Goal: Task Accomplishment & Management: Manage account settings

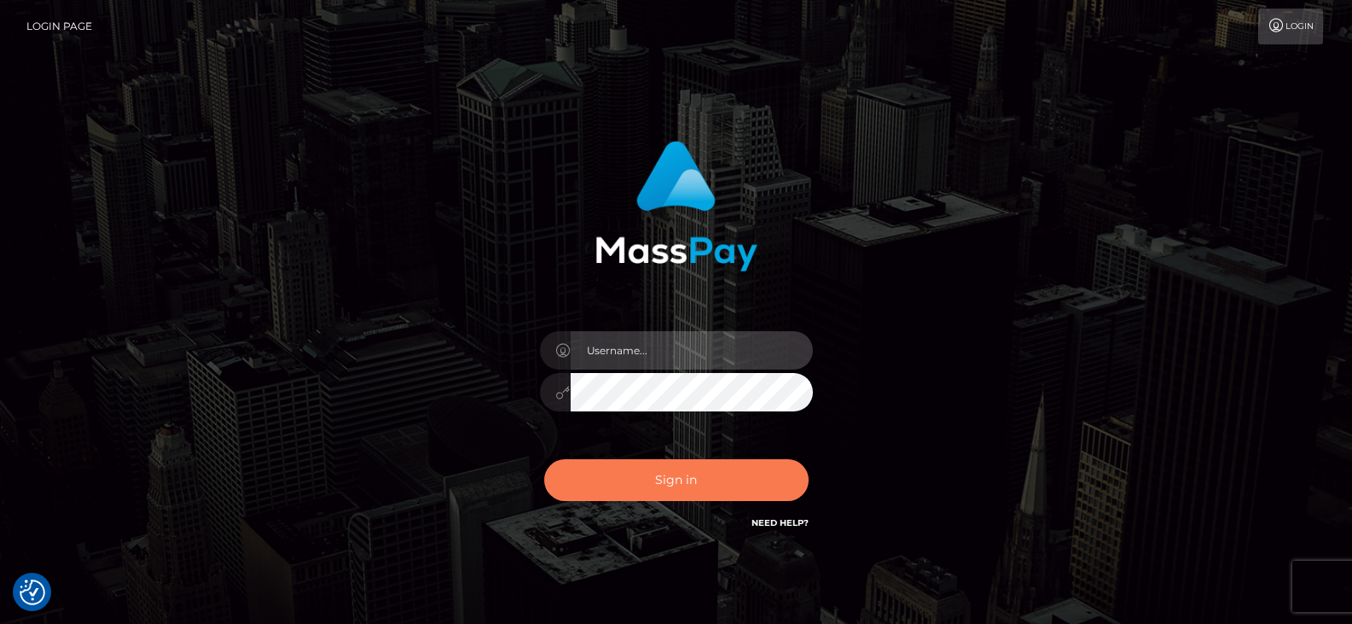
type input "Nocelyn.xcite"
click at [687, 486] on button "Sign in" at bounding box center [676, 480] width 264 height 42
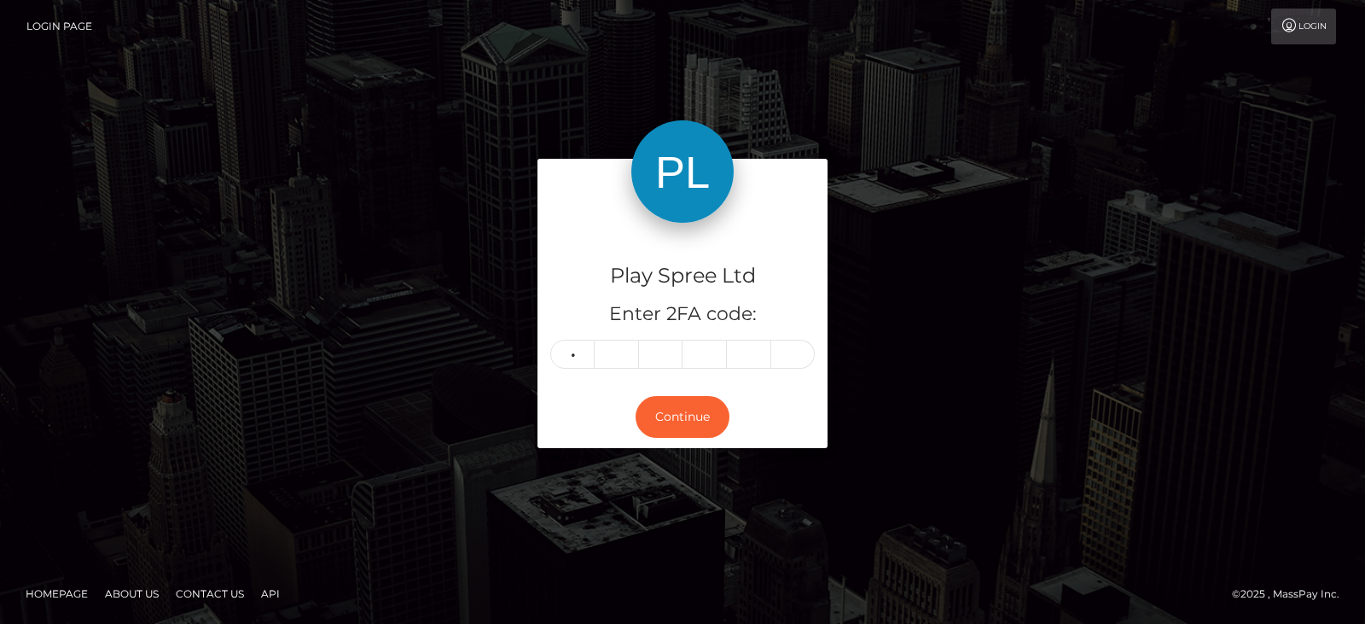
type input "4"
type input "1"
type input "6"
type input "2"
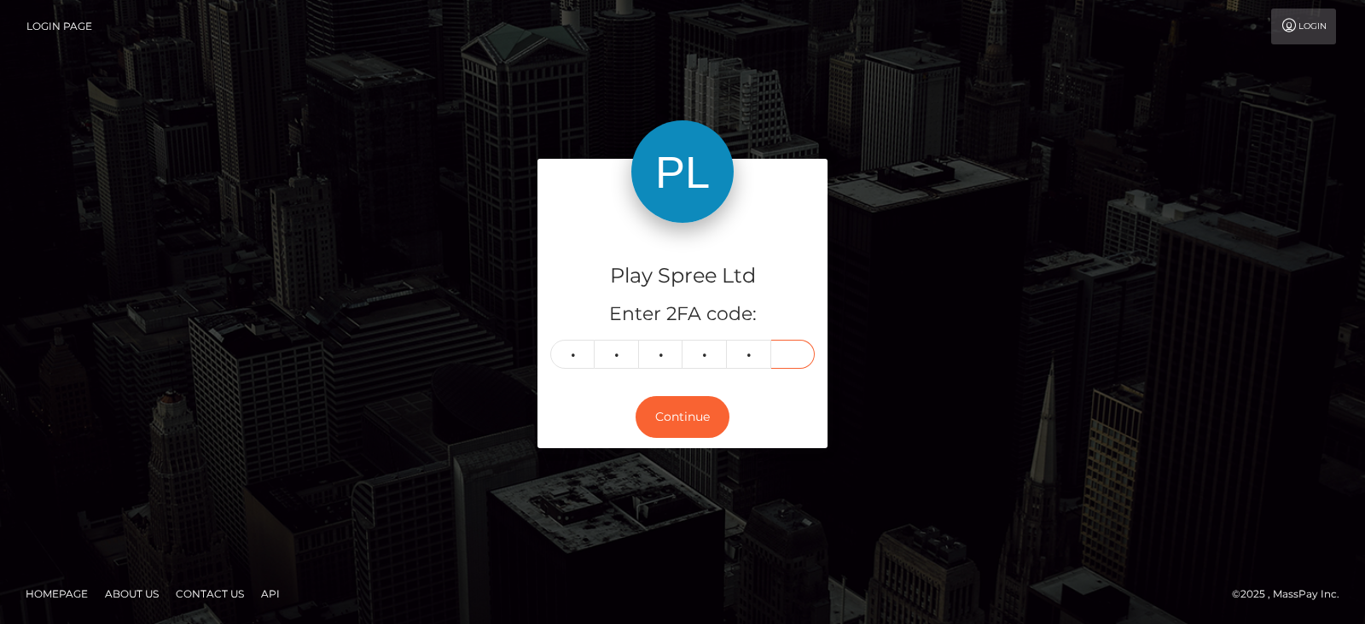
type input "8"
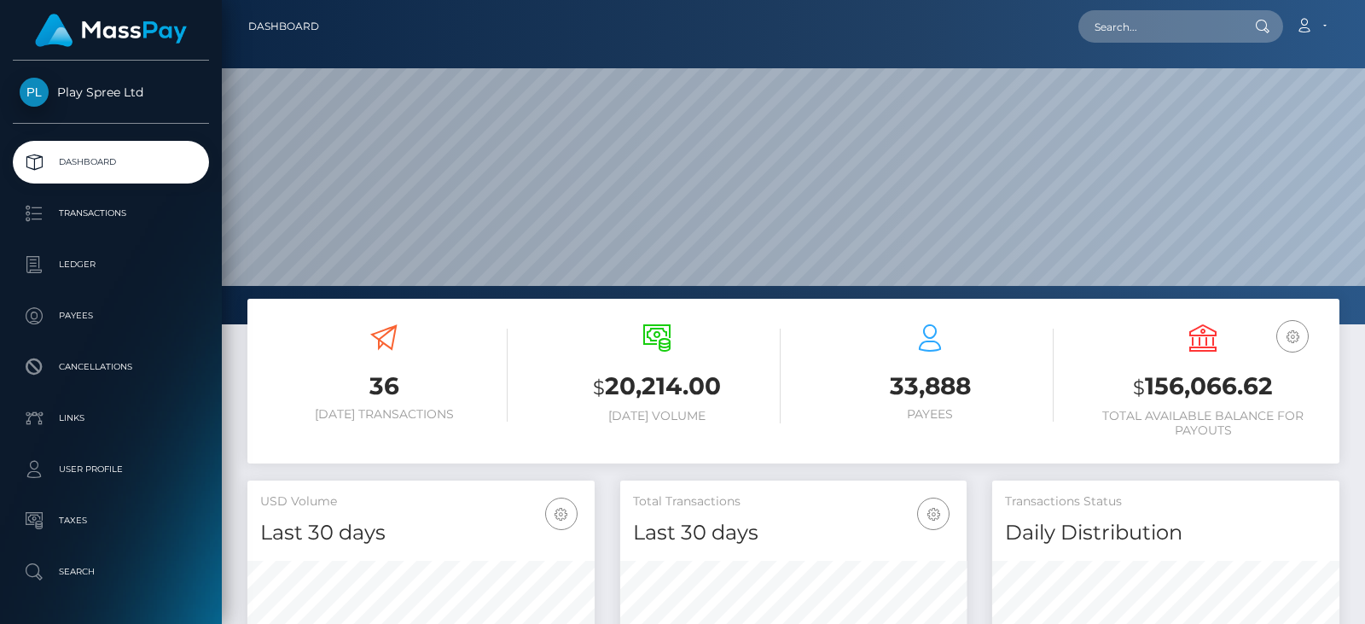
scroll to position [303, 346]
click at [1187, 380] on h3 "$ 156,066.62" at bounding box center [1202, 386] width 247 height 35
copy h3 "156,066.62"
